Goal: Task Accomplishment & Management: Manage account settings

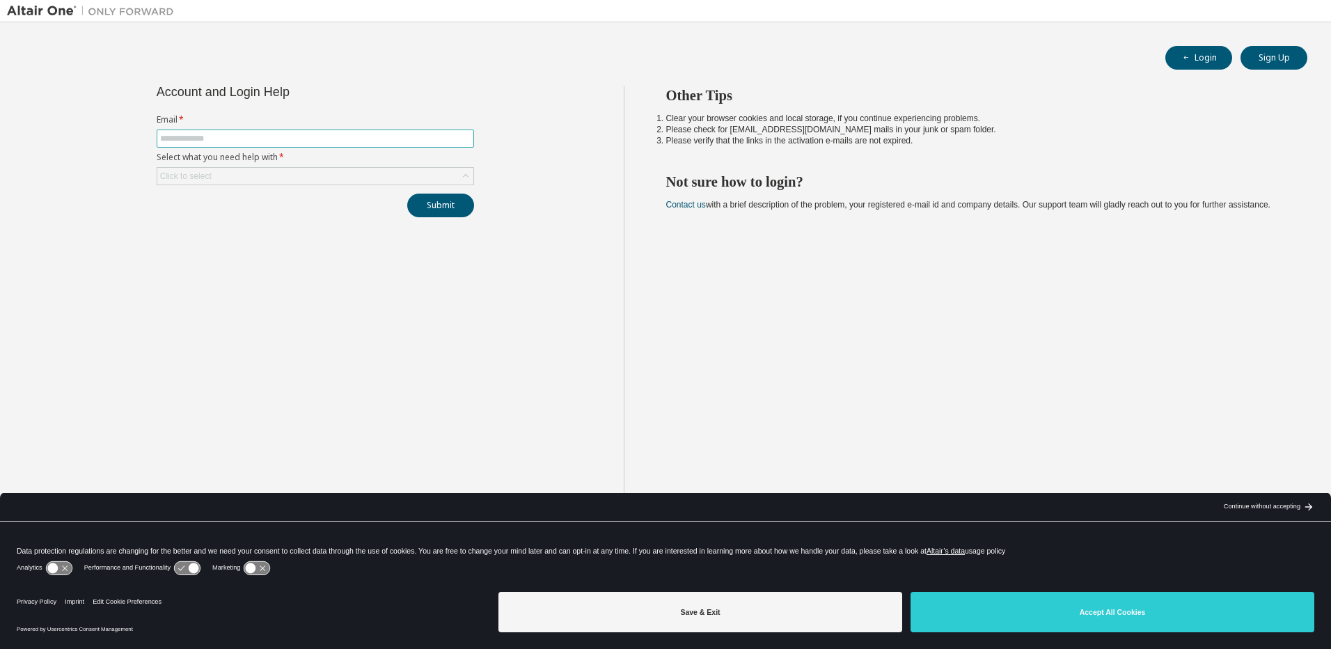
click at [171, 136] on input "text" at bounding box center [315, 138] width 310 height 11
type input "**********"
click at [256, 178] on div "Click to select" at bounding box center [315, 176] width 316 height 17
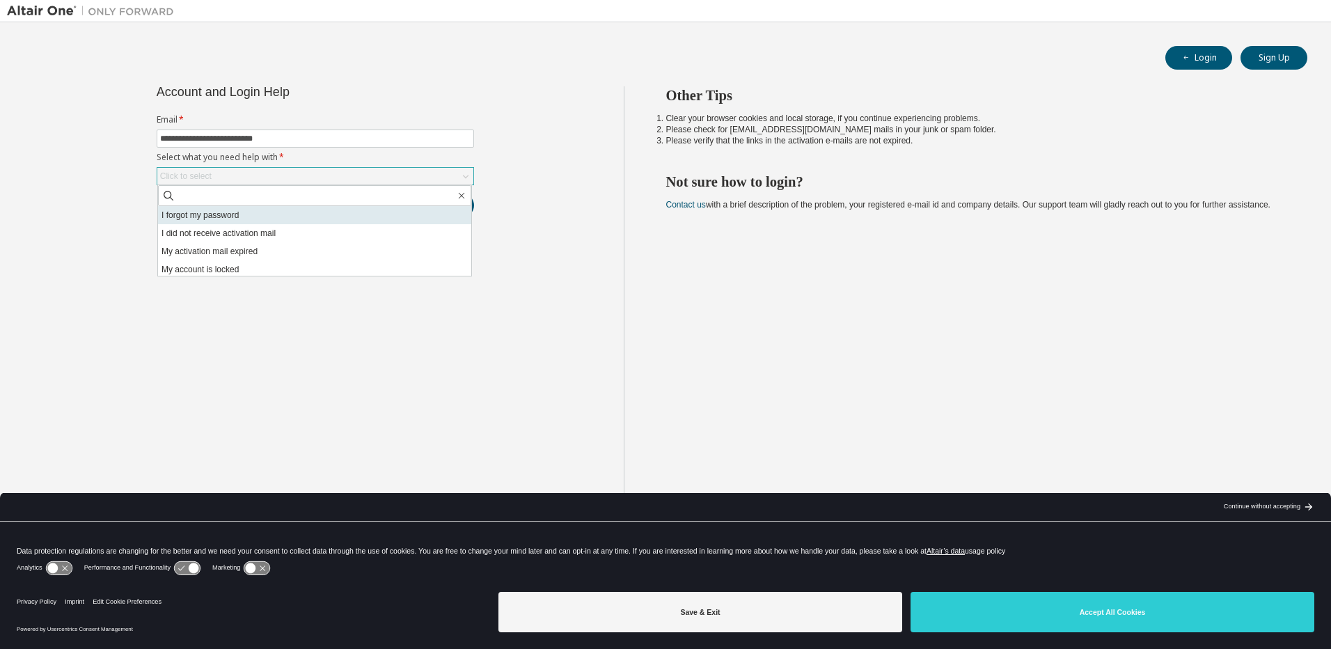
click at [241, 216] on li "I forgot my password" at bounding box center [314, 215] width 313 height 18
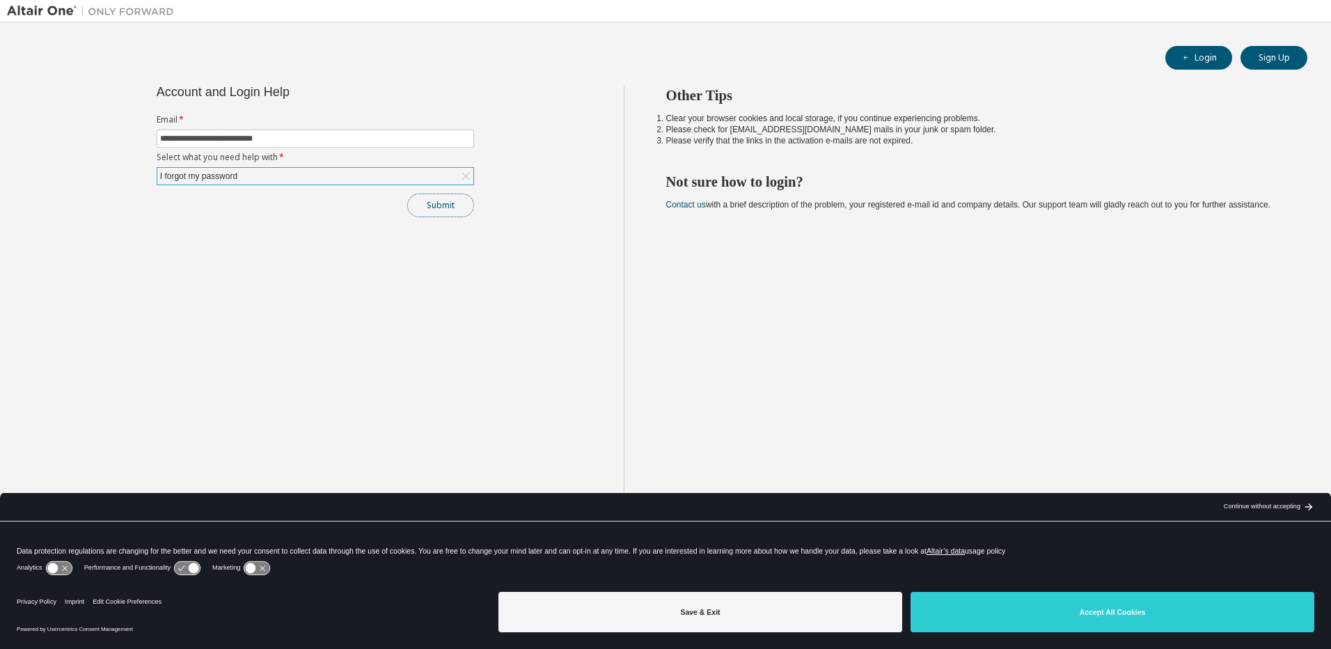
click at [450, 207] on button "Submit" at bounding box center [440, 205] width 67 height 24
click at [434, 208] on button "Submit" at bounding box center [440, 205] width 67 height 24
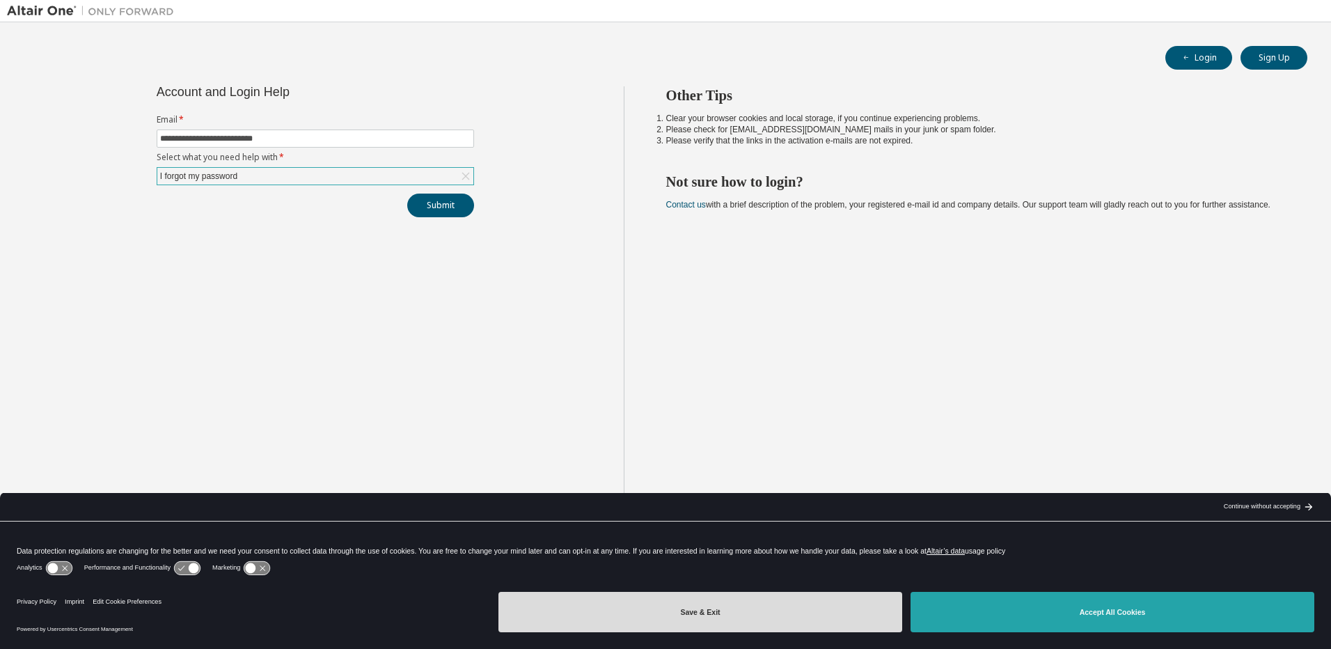
drag, startPoint x: 832, startPoint y: 608, endPoint x: 1078, endPoint y: 614, distance: 246.4
click at [1077, 619] on div "Save & Exit Accept All Cookies" at bounding box center [906, 612] width 824 height 40
click at [1079, 612] on button "Accept All Cookies" at bounding box center [1112, 612] width 404 height 40
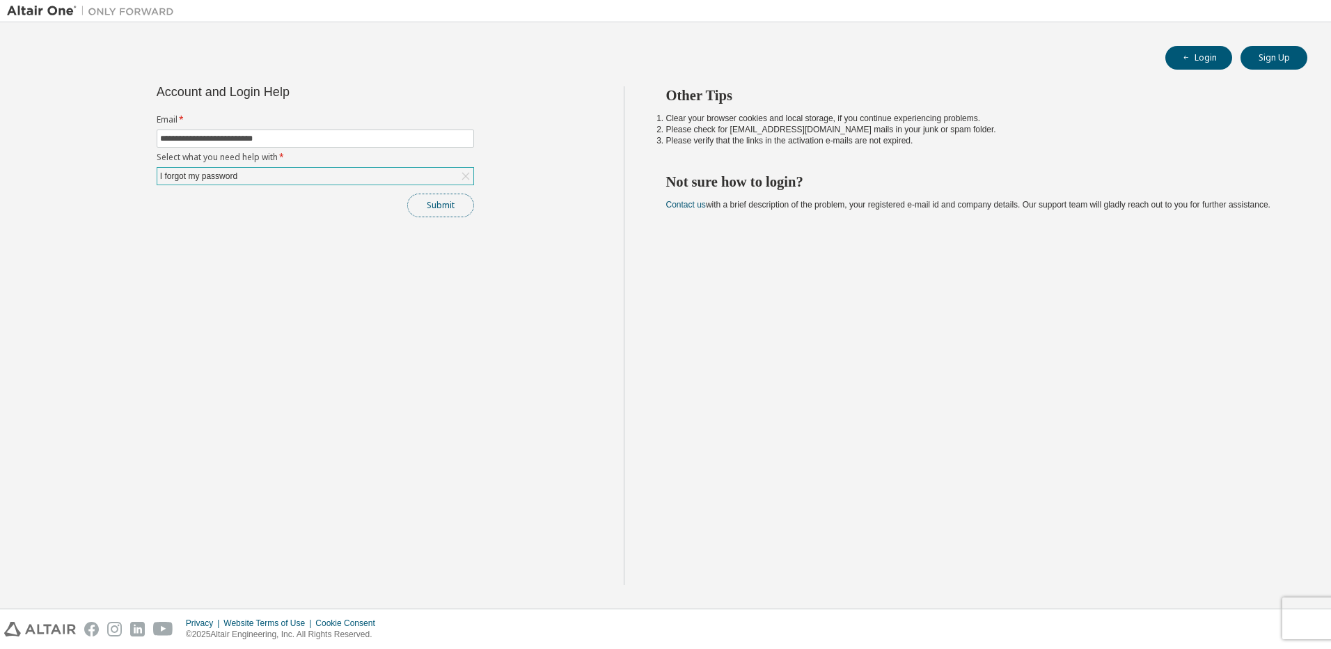
click at [443, 203] on button "Submit" at bounding box center [440, 205] width 67 height 24
click at [54, 11] on img at bounding box center [94, 11] width 174 height 14
click at [1217, 56] on button "Login" at bounding box center [1198, 58] width 67 height 24
